Goal: Transaction & Acquisition: Download file/media

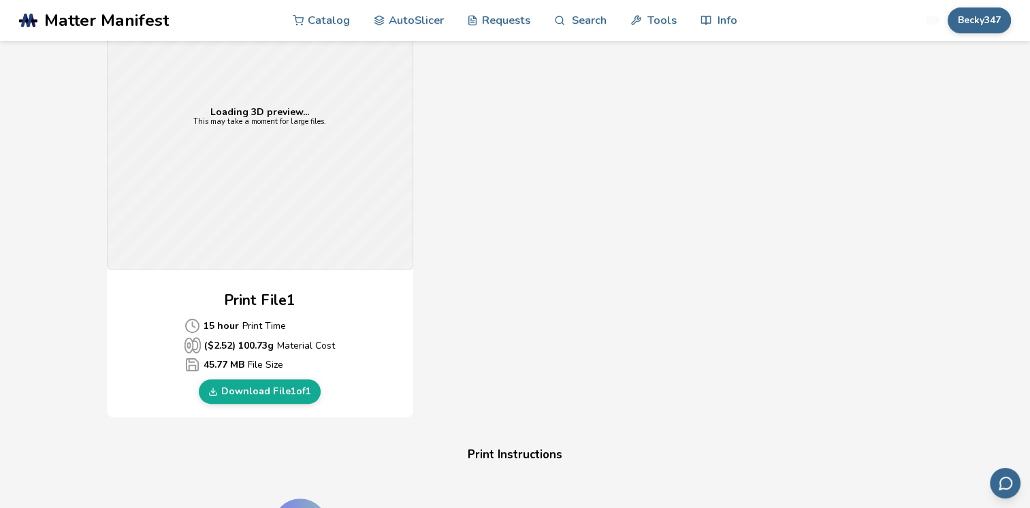
scroll to position [545, 0]
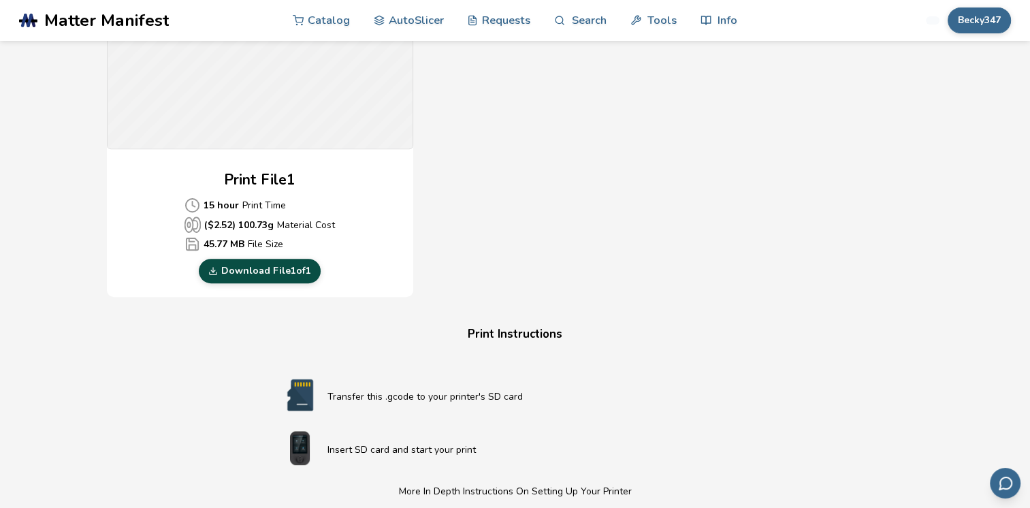
click at [256, 268] on link "Download File 1 of 1" at bounding box center [260, 271] width 122 height 25
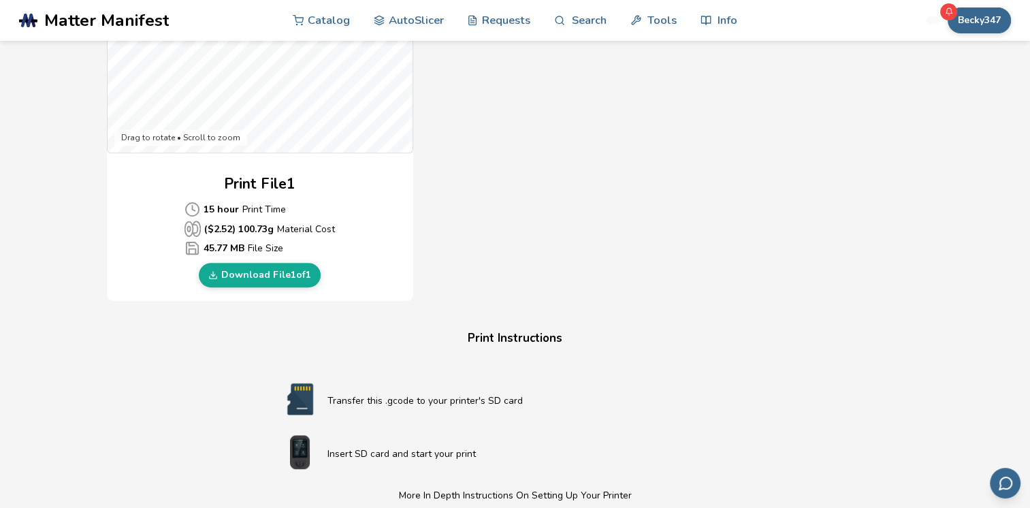
scroll to position [408, 0]
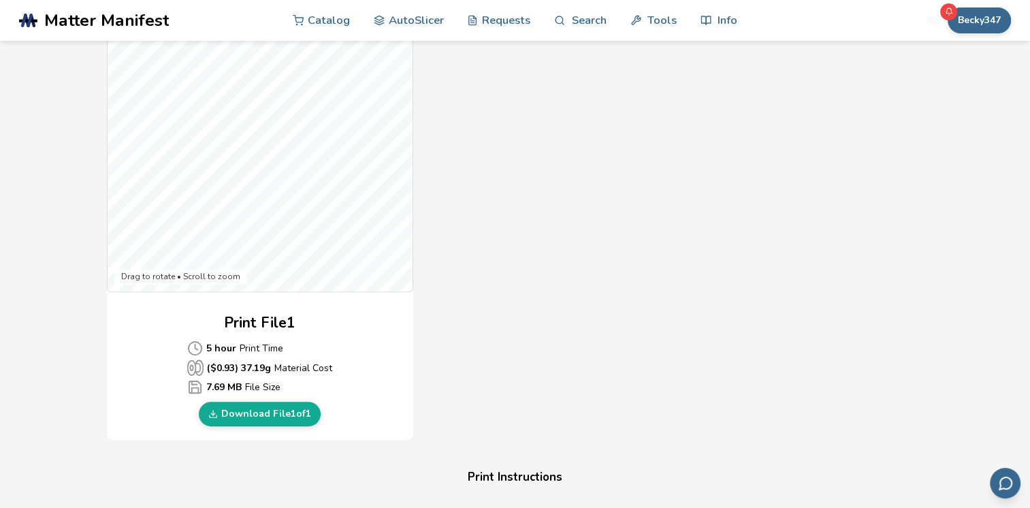
scroll to position [476, 0]
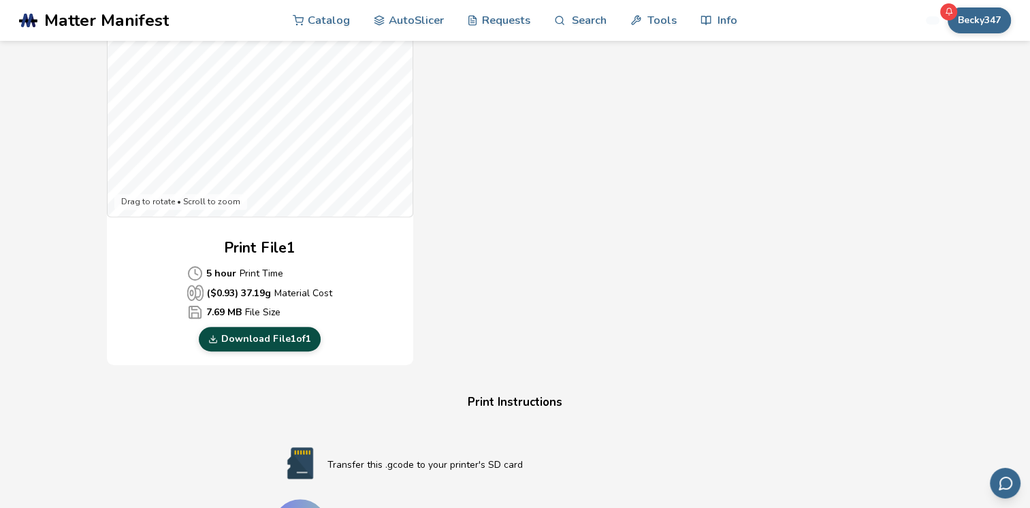
click at [279, 334] on link "Download File 1 of 1" at bounding box center [260, 339] width 122 height 25
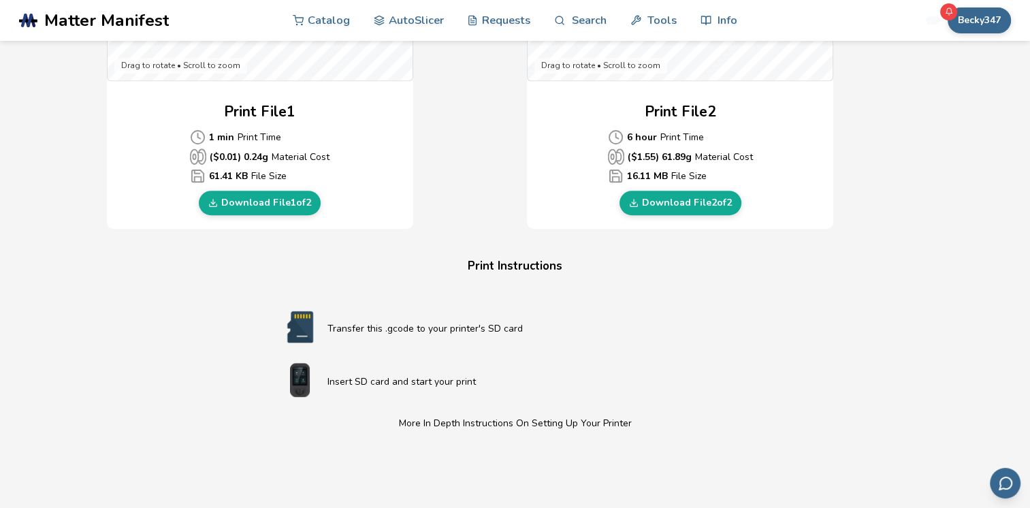
scroll to position [340, 0]
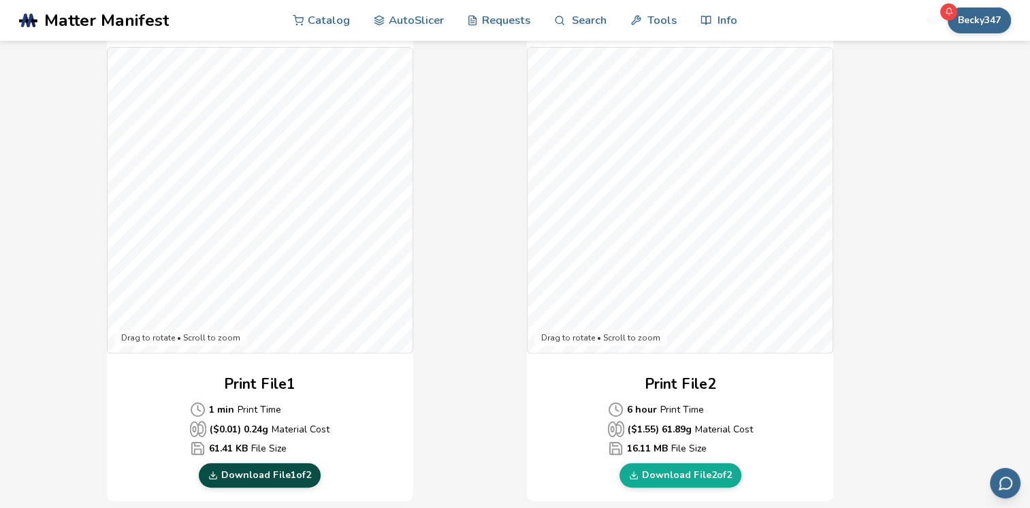
click at [268, 468] on link "Download File 1 of 2" at bounding box center [260, 475] width 122 height 25
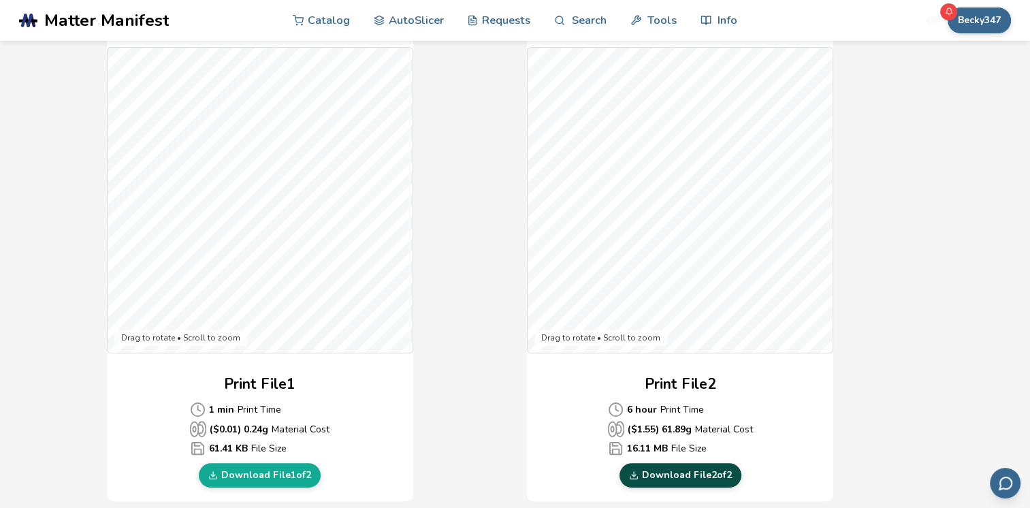
click at [677, 478] on link "Download File 2 of 2" at bounding box center [680, 475] width 122 height 25
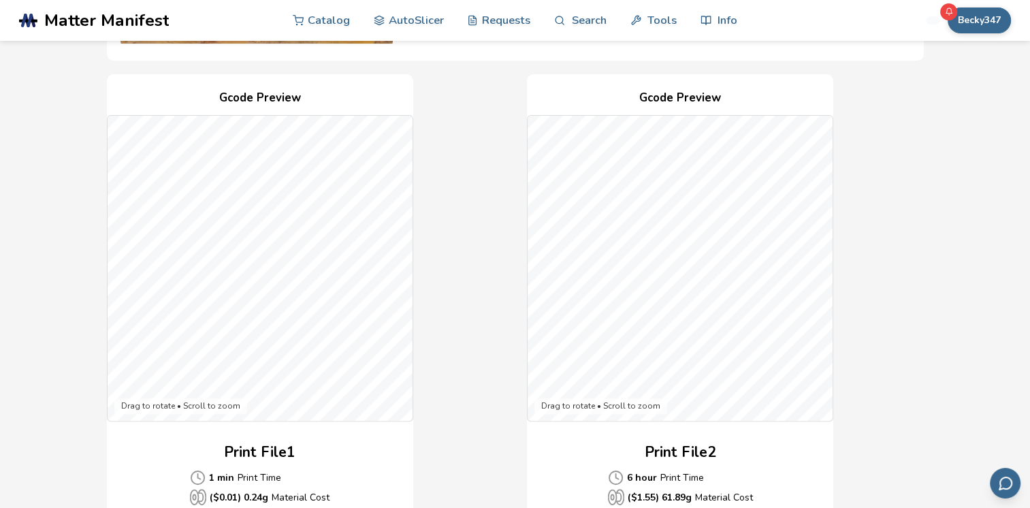
scroll to position [68, 0]
